Goal: Transaction & Acquisition: Purchase product/service

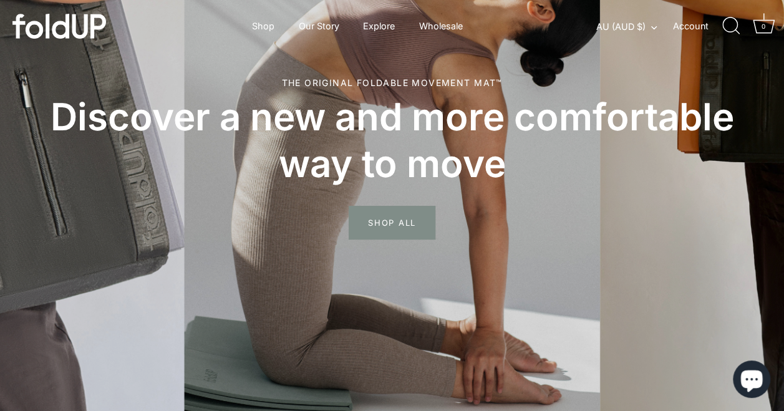
scroll to position [158, 0]
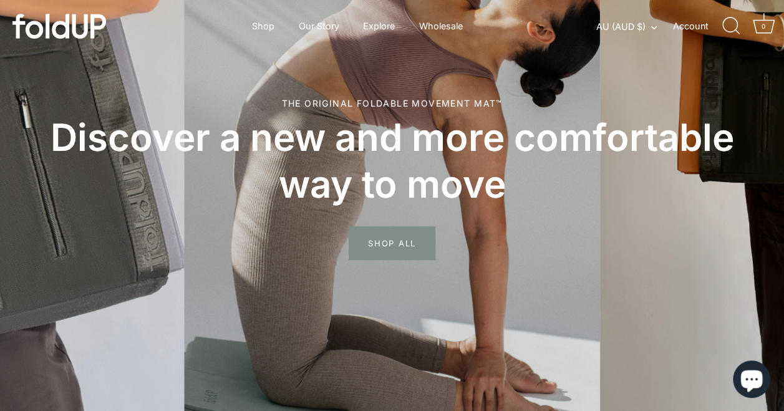
click at [387, 247] on span "SHOP ALL" at bounding box center [392, 244] width 87 height 34
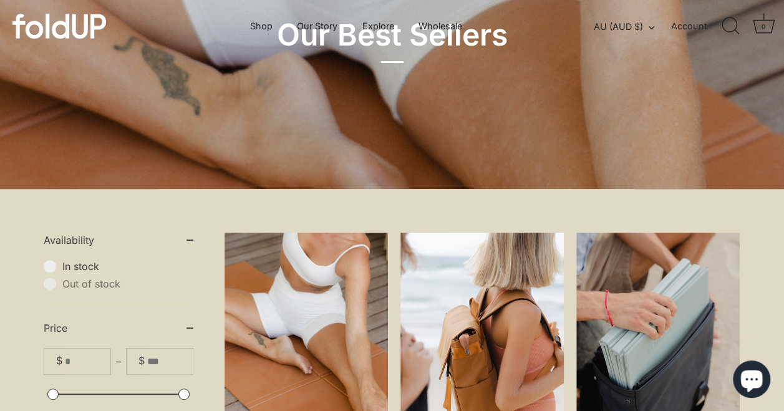
scroll to position [306, 0]
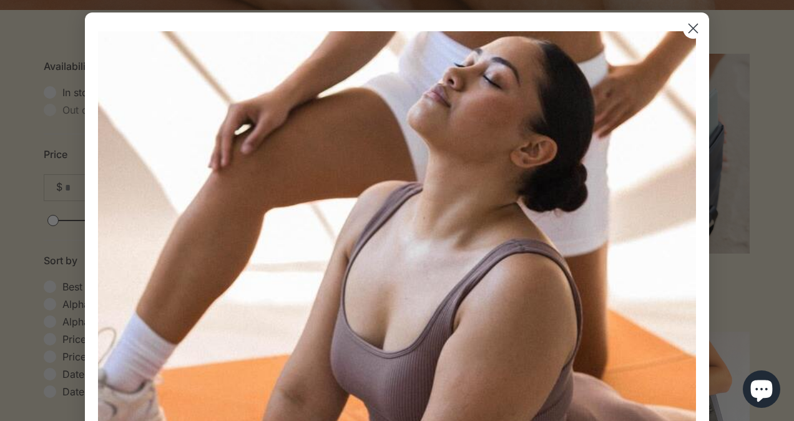
click at [689, 33] on circle "Close dialog" at bounding box center [693, 28] width 21 height 21
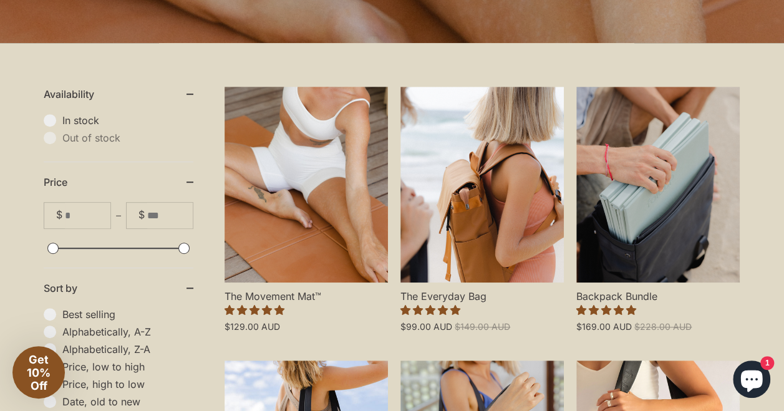
scroll to position [274, 0]
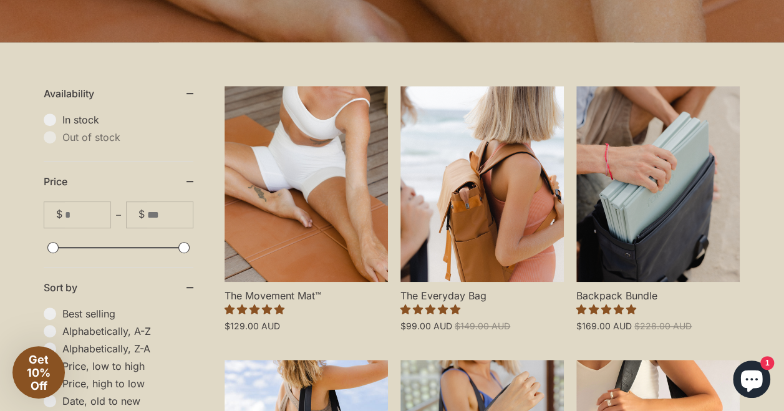
click at [326, 220] on link "The Movement Mat™" at bounding box center [306, 184] width 163 height 196
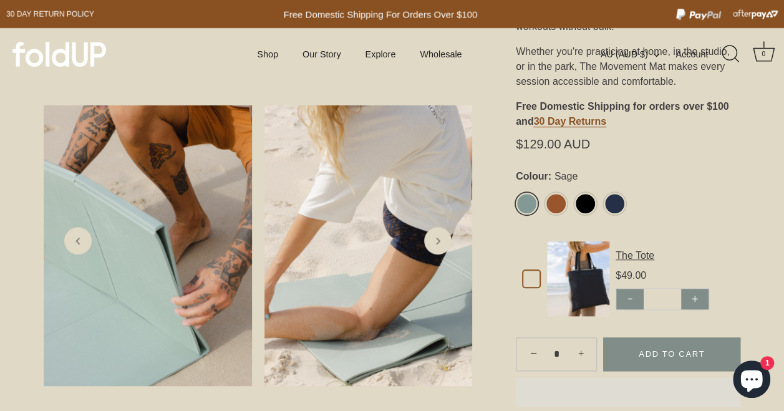
scroll to position [420, 0]
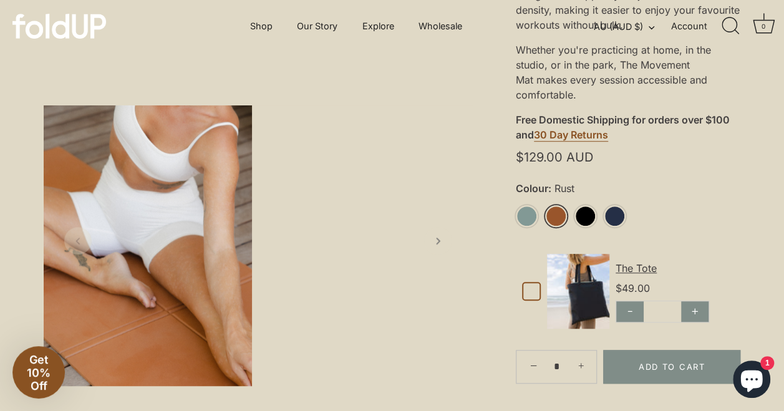
click at [557, 217] on link "Rust" at bounding box center [556, 216] width 22 height 22
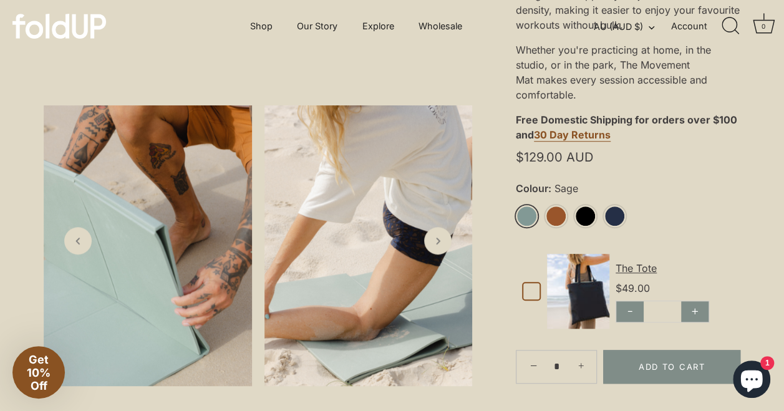
click at [434, 247] on icon "Next slide" at bounding box center [438, 241] width 12 height 12
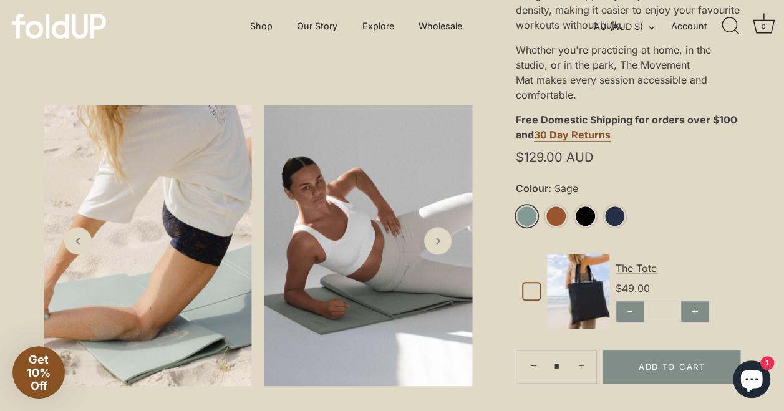
click at [434, 247] on icon "Next slide" at bounding box center [438, 241] width 12 height 12
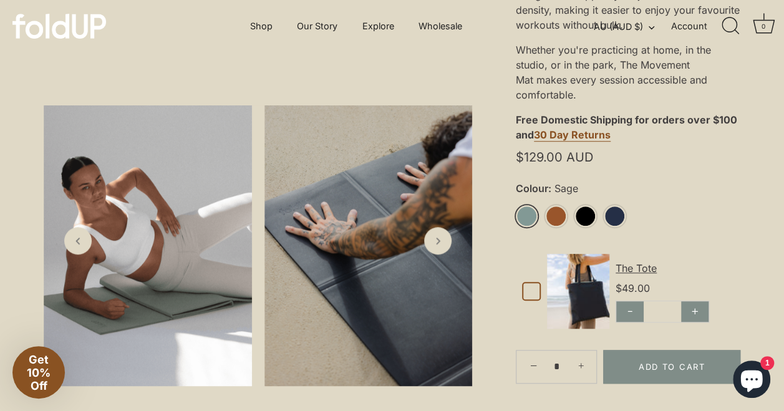
click at [434, 247] on icon "Next slide" at bounding box center [438, 241] width 12 height 12
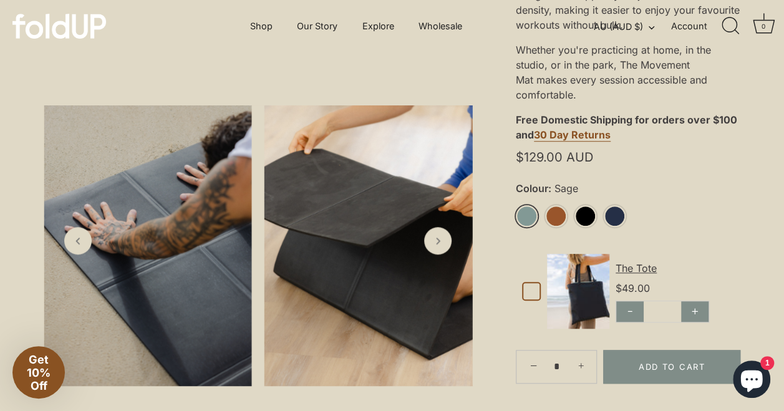
click at [434, 247] on icon "Next slide" at bounding box center [438, 241] width 12 height 12
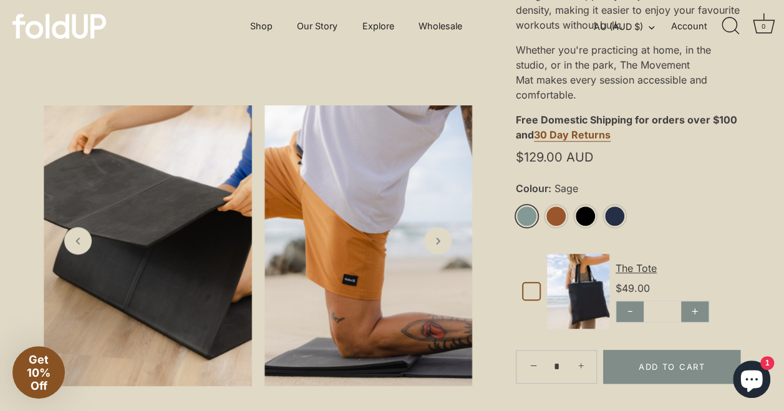
click at [434, 247] on icon "Next slide" at bounding box center [438, 241] width 12 height 12
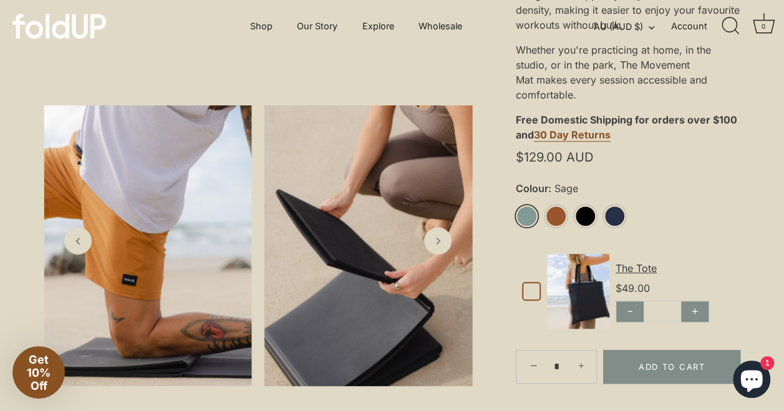
click at [434, 247] on icon "Next slide" at bounding box center [438, 241] width 12 height 12
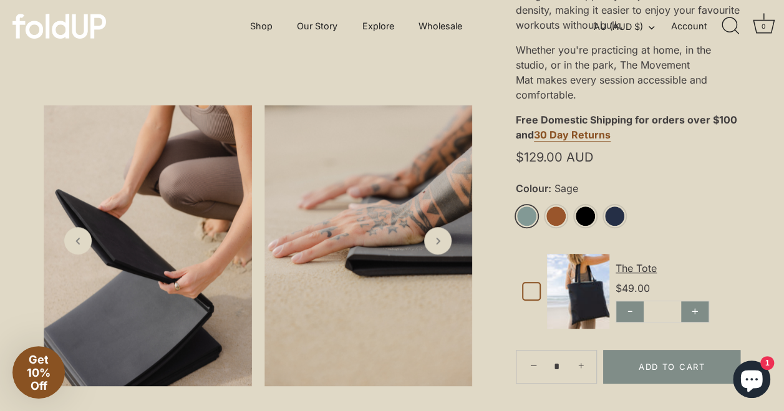
click at [434, 247] on icon "Next slide" at bounding box center [438, 241] width 12 height 12
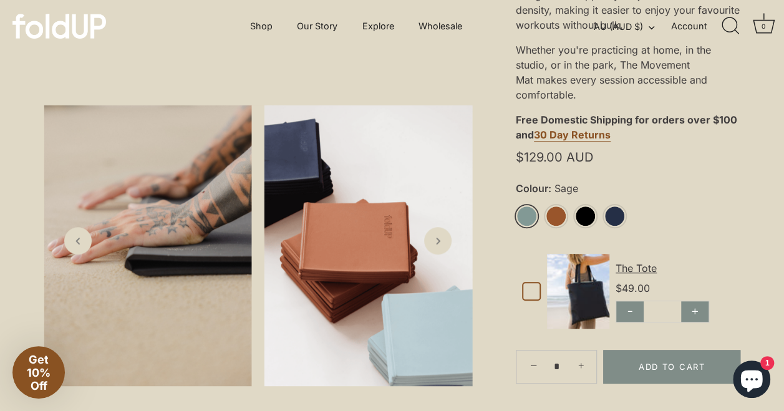
click at [434, 247] on icon "Next slide" at bounding box center [438, 241] width 12 height 12
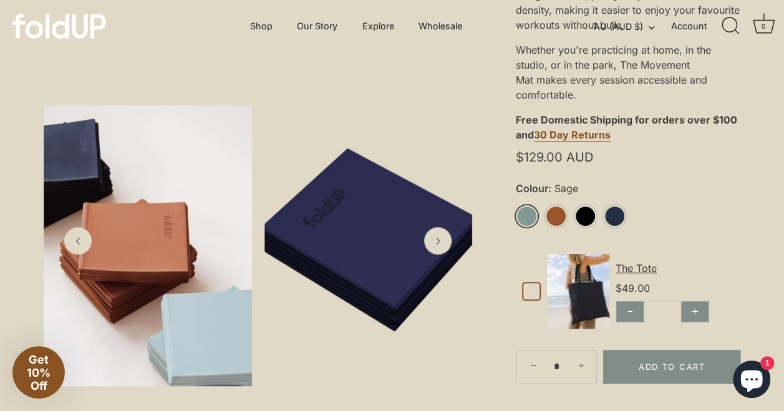
click at [434, 247] on icon "Next slide" at bounding box center [438, 241] width 12 height 12
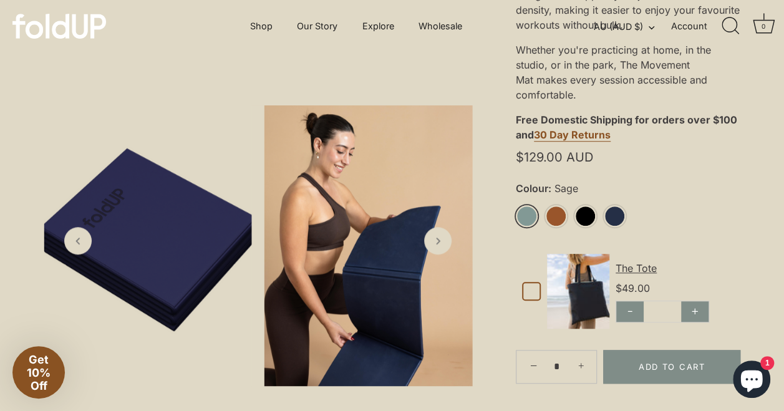
click at [434, 247] on icon "Next slide" at bounding box center [438, 241] width 12 height 12
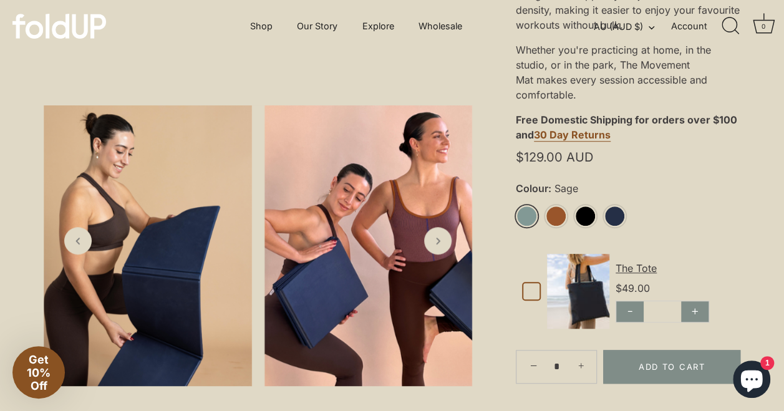
click at [434, 247] on icon "Next slide" at bounding box center [438, 241] width 12 height 12
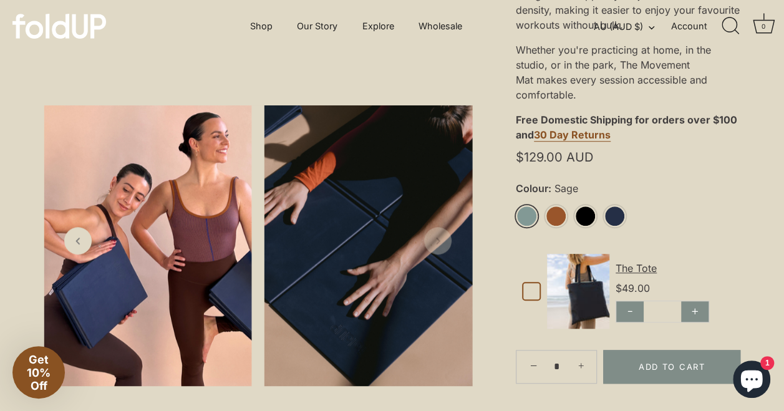
click at [434, 247] on icon "Next slide" at bounding box center [438, 241] width 12 height 12
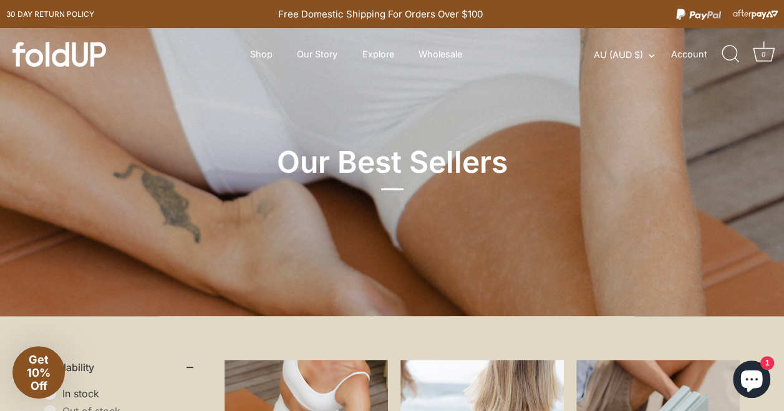
click at [380, 58] on link "Explore" at bounding box center [379, 54] width 54 height 24
click at [394, 160] on link "Stockists" at bounding box center [397, 151] width 48 height 24
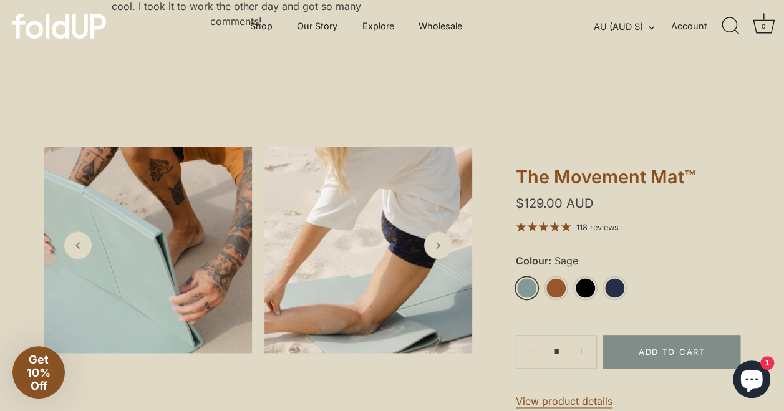
scroll to position [684, 0]
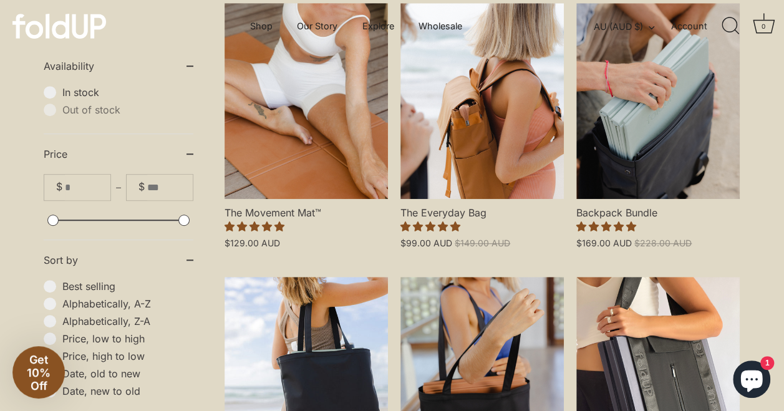
scroll to position [358, 0]
